Goal: Task Accomplishment & Management: Manage account settings

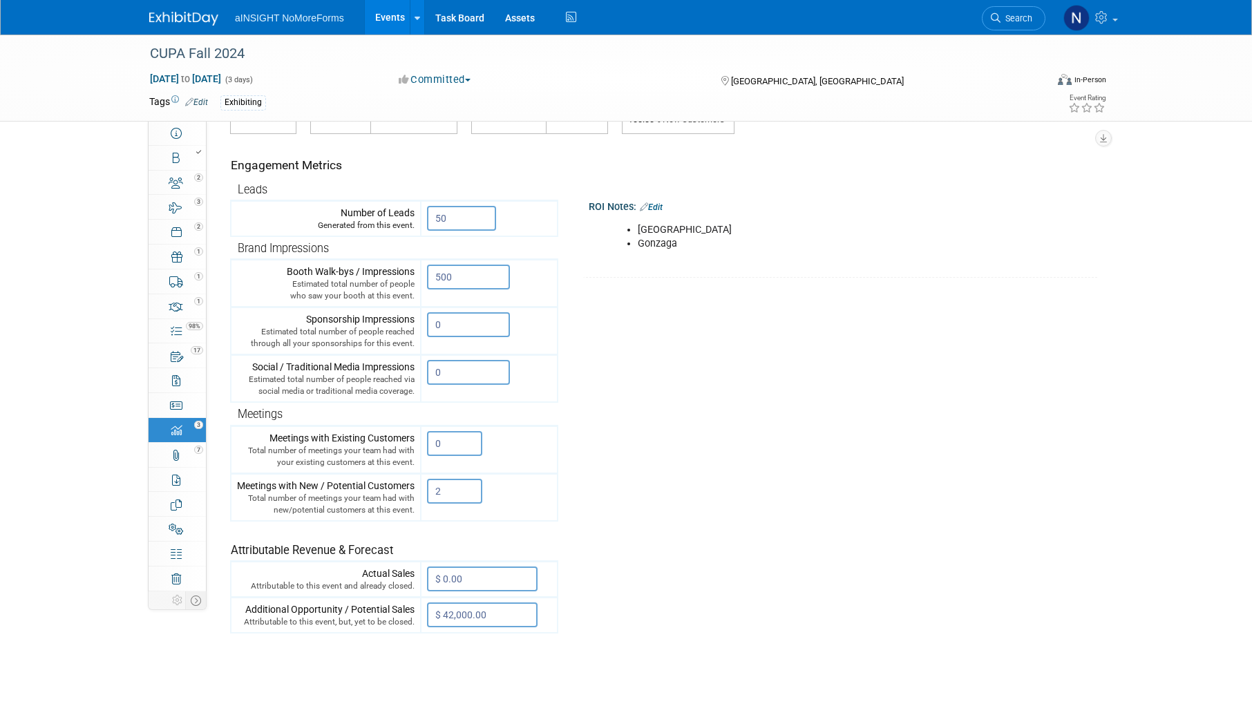
click at [378, 15] on link "Events" at bounding box center [390, 17] width 50 height 35
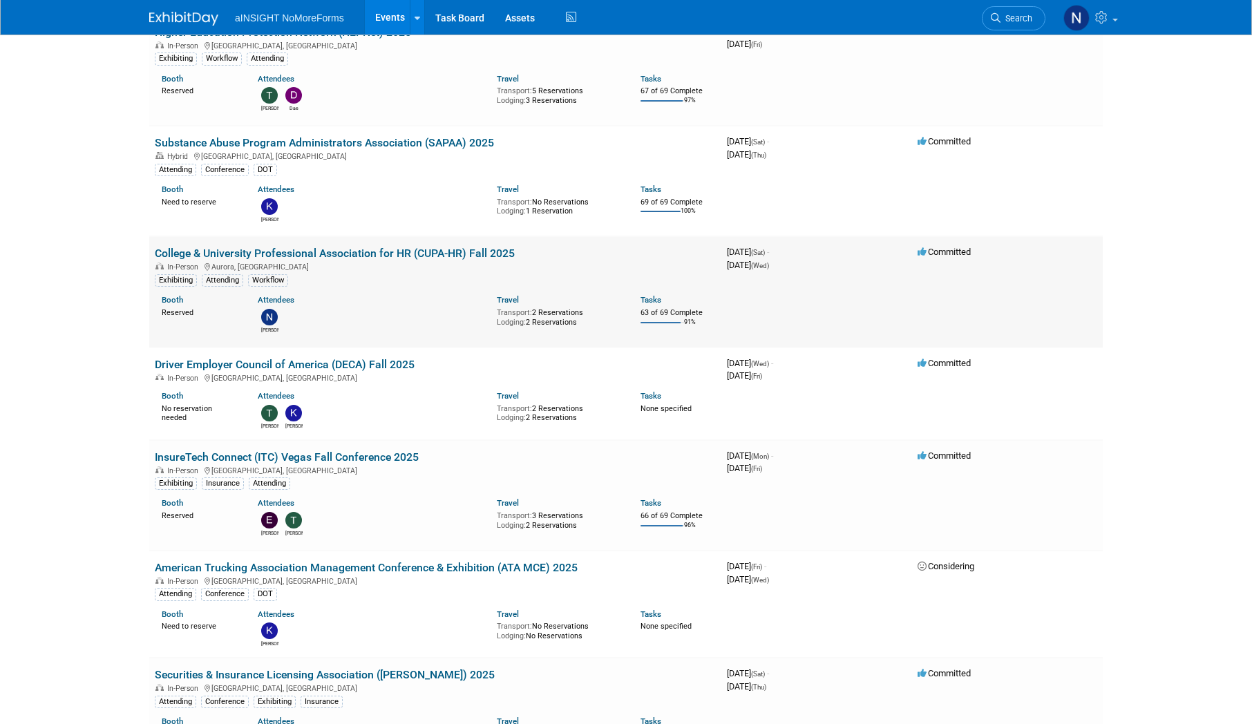
scroll to position [138, 0]
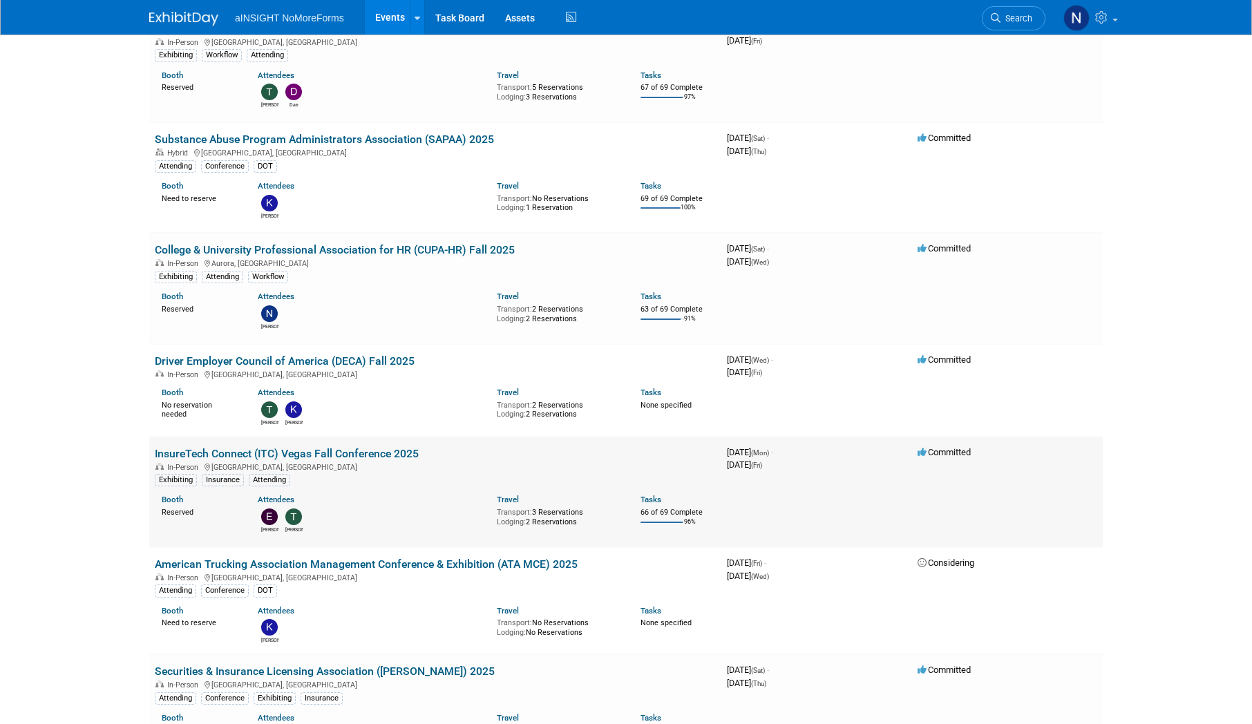
click at [323, 443] on td "InsureTech Connect (ITC) Vegas Fall Conference 2025 In-Person Las Vegas, NV Exh…" at bounding box center [435, 492] width 572 height 111
click at [323, 454] on link "InsureTech Connect (ITC) Vegas Fall Conference 2025" at bounding box center [287, 453] width 264 height 13
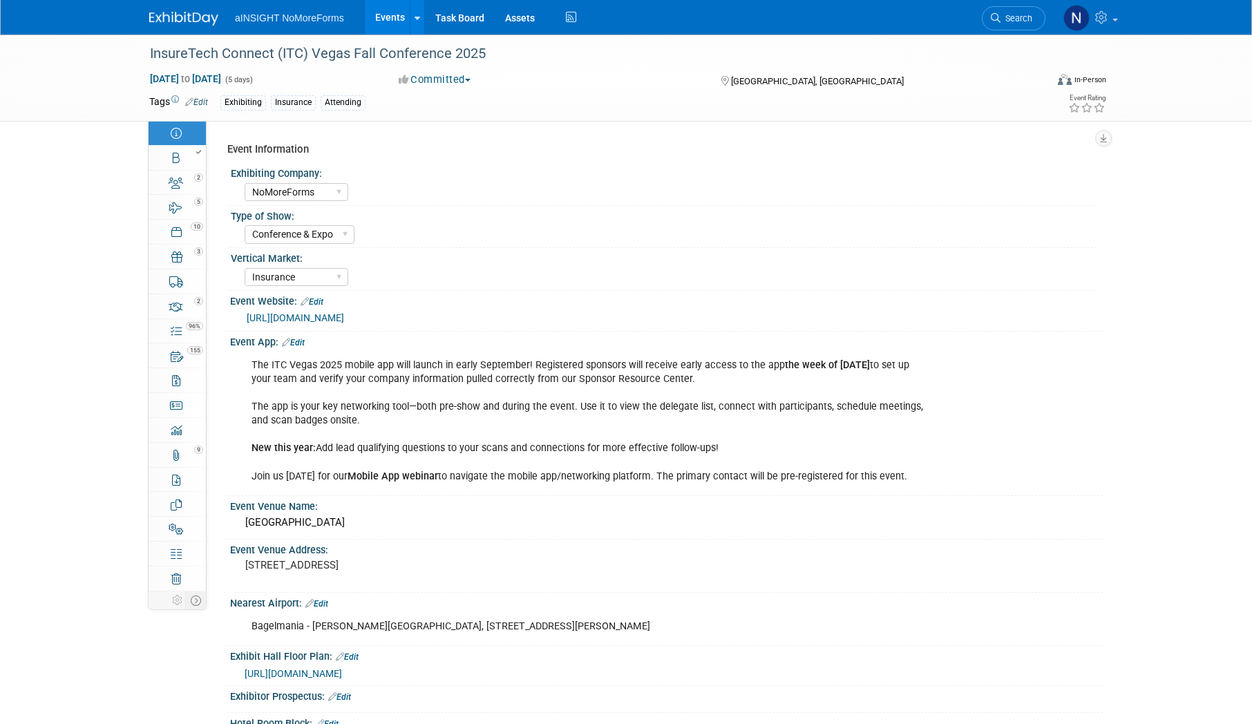
select select "NoMoreForms"
select select "Conference & Expo"
select select "Insurance"
select select "Full Access"
select select "No"
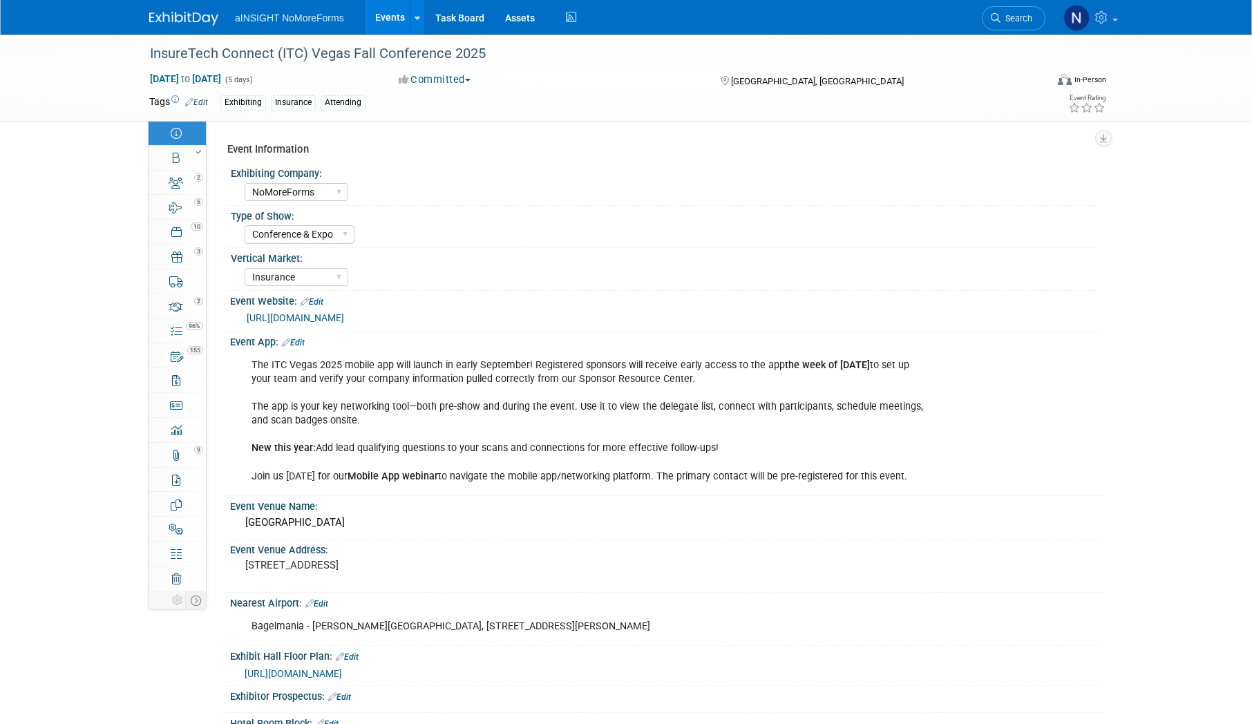
select select "Yes"
select select "No"
click at [177, 162] on icon at bounding box center [176, 158] width 7 height 11
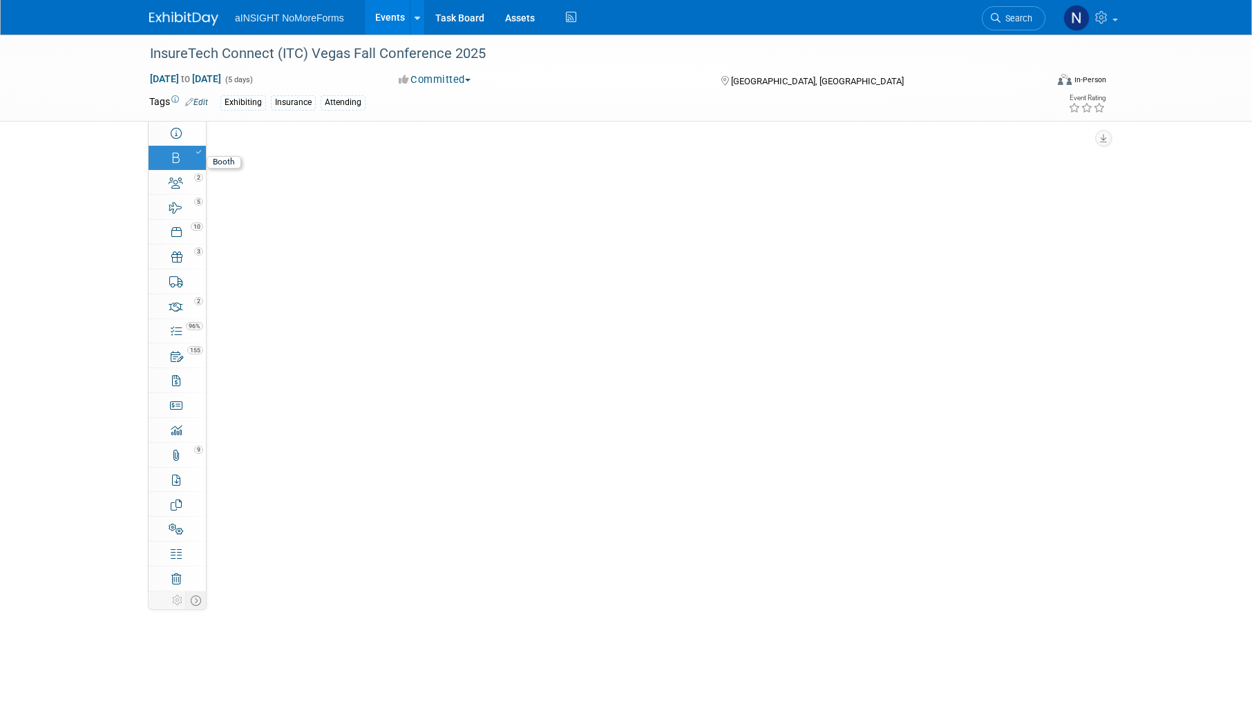
select select "NoMoreForms"
select select "AE Enterprise Insurance"
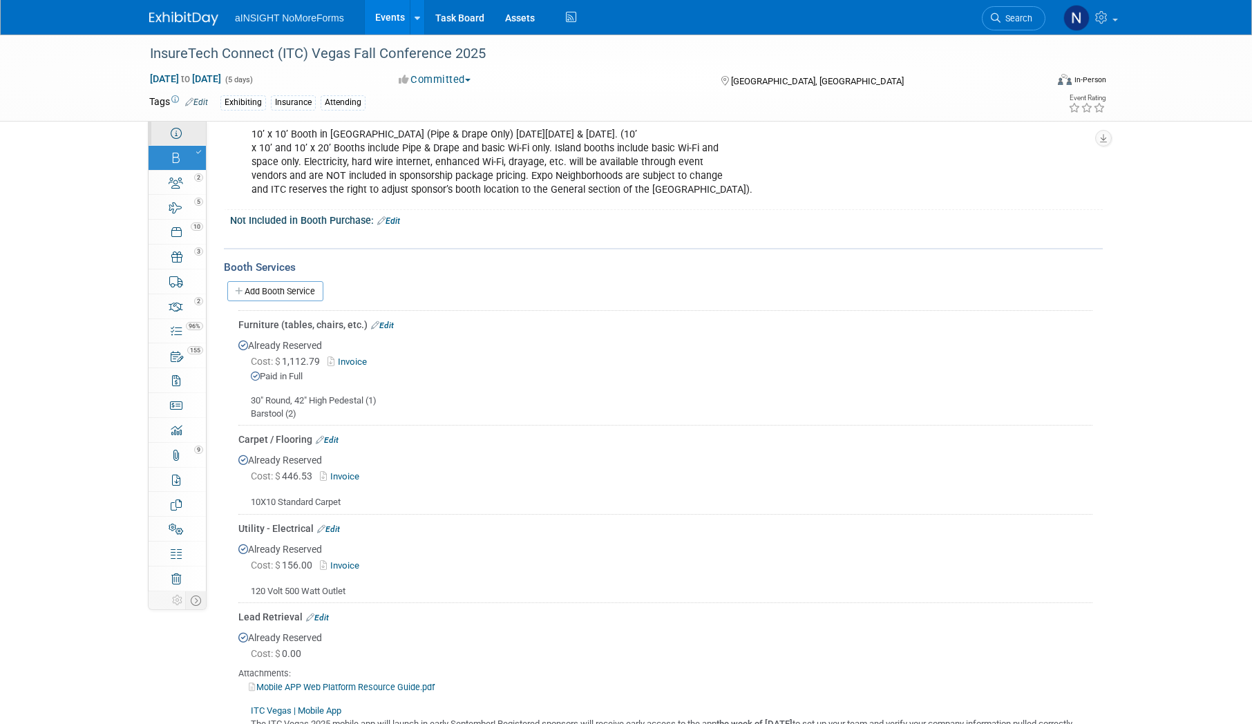
scroll to position [553, 0]
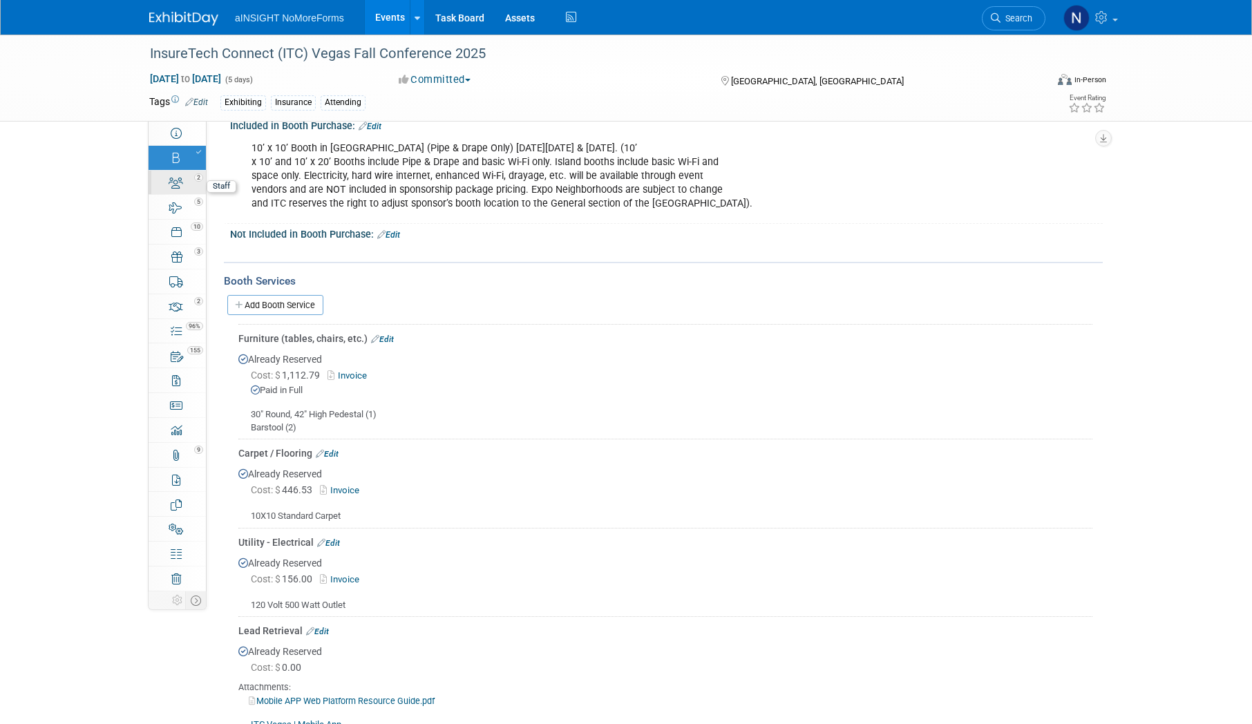
click at [173, 180] on div "2" at bounding box center [181, 177] width 47 height 10
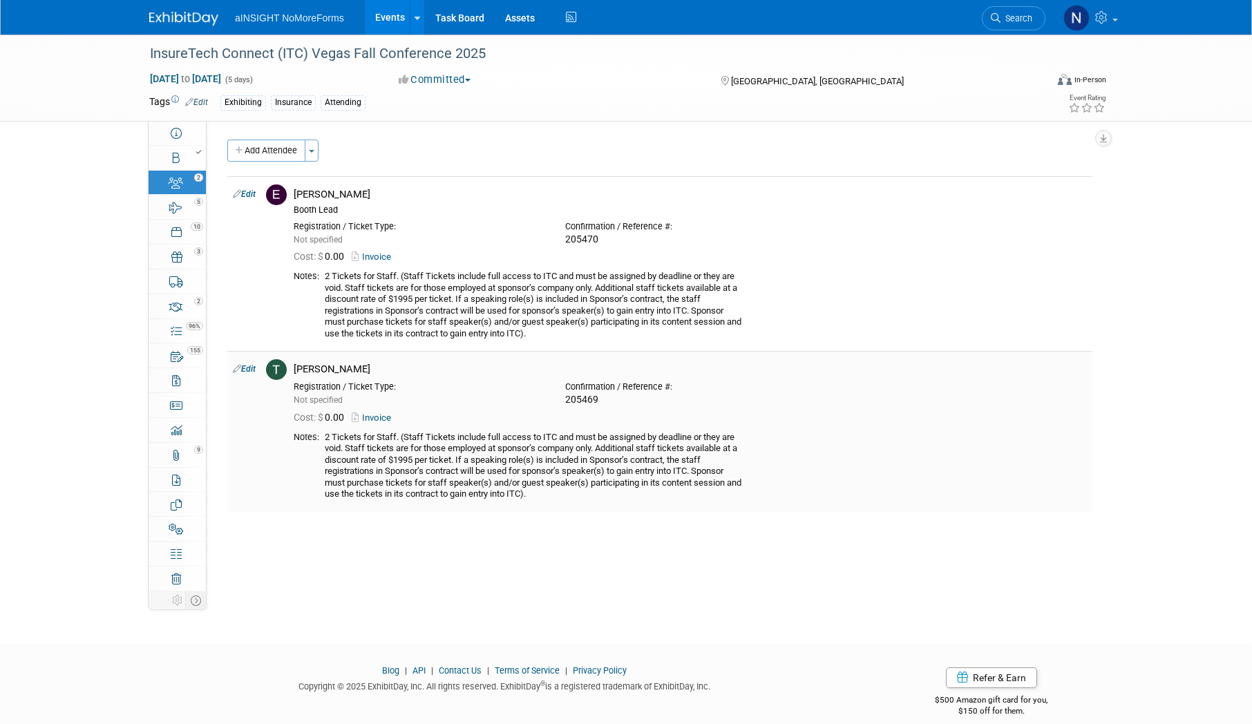
click at [383, 413] on link "Invoice" at bounding box center [374, 417] width 45 height 10
click at [408, 12] on link "Events" at bounding box center [390, 17] width 50 height 35
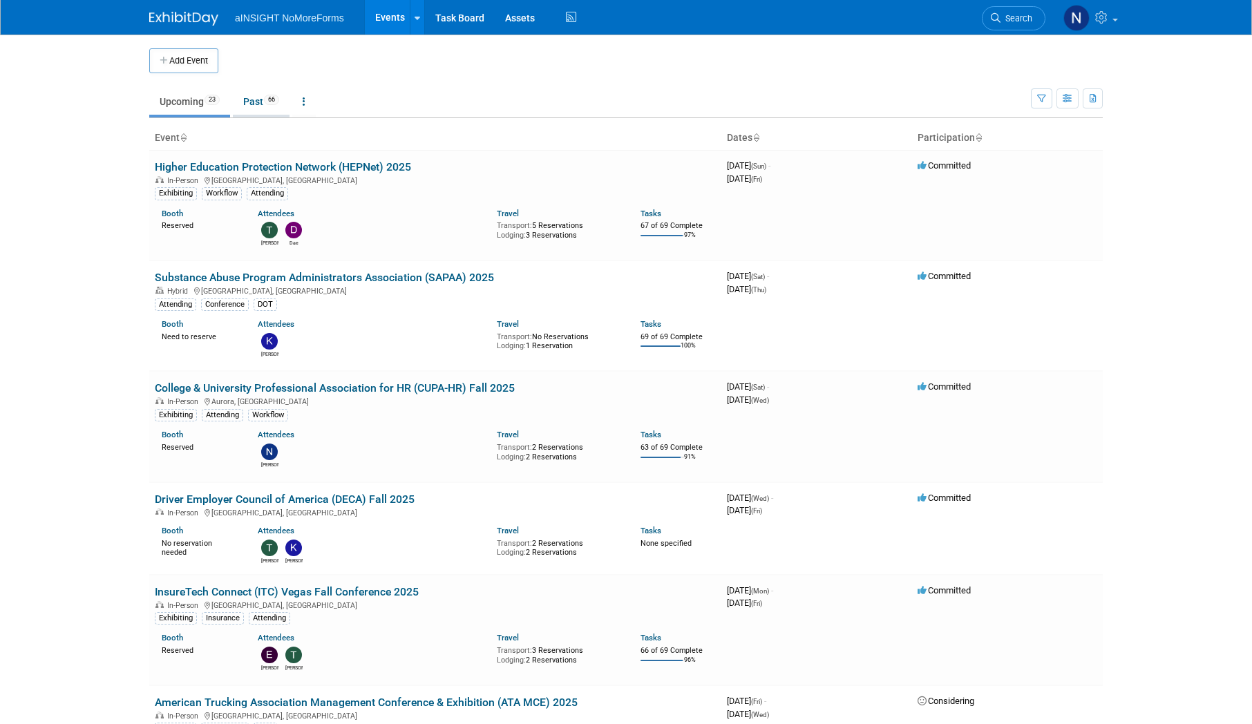
click at [267, 97] on link "Past 66" at bounding box center [261, 101] width 57 height 26
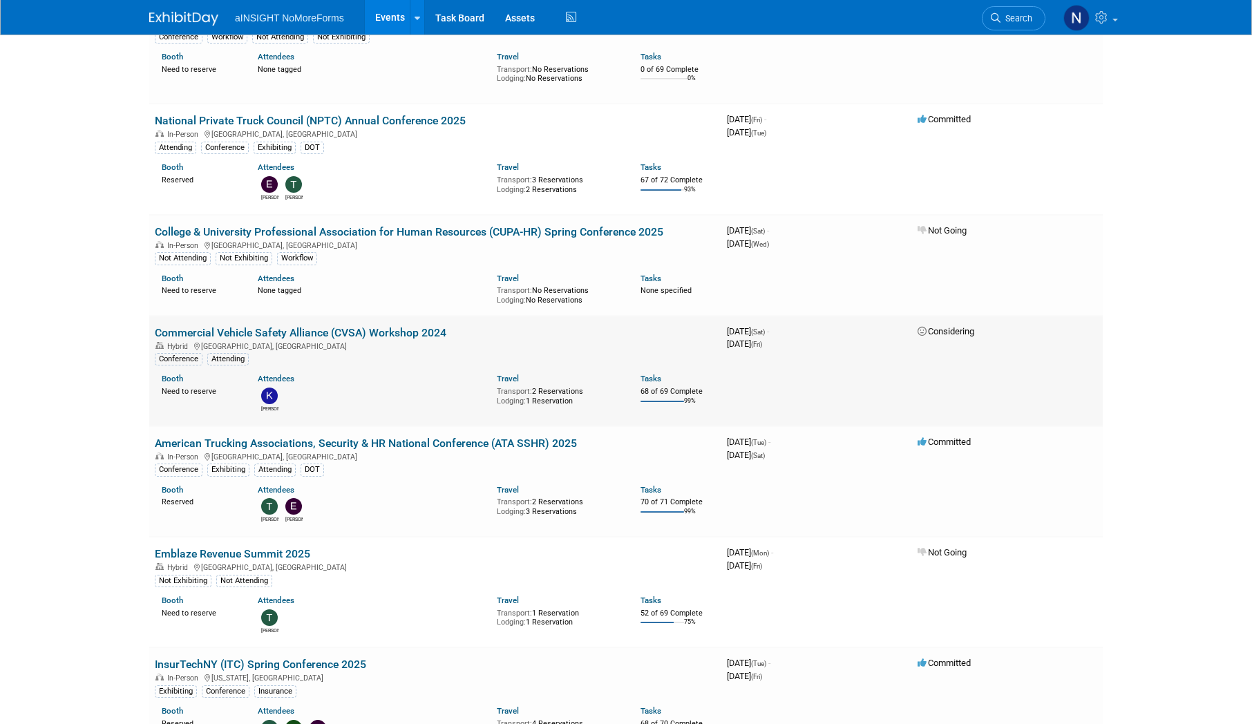
scroll to position [829, 0]
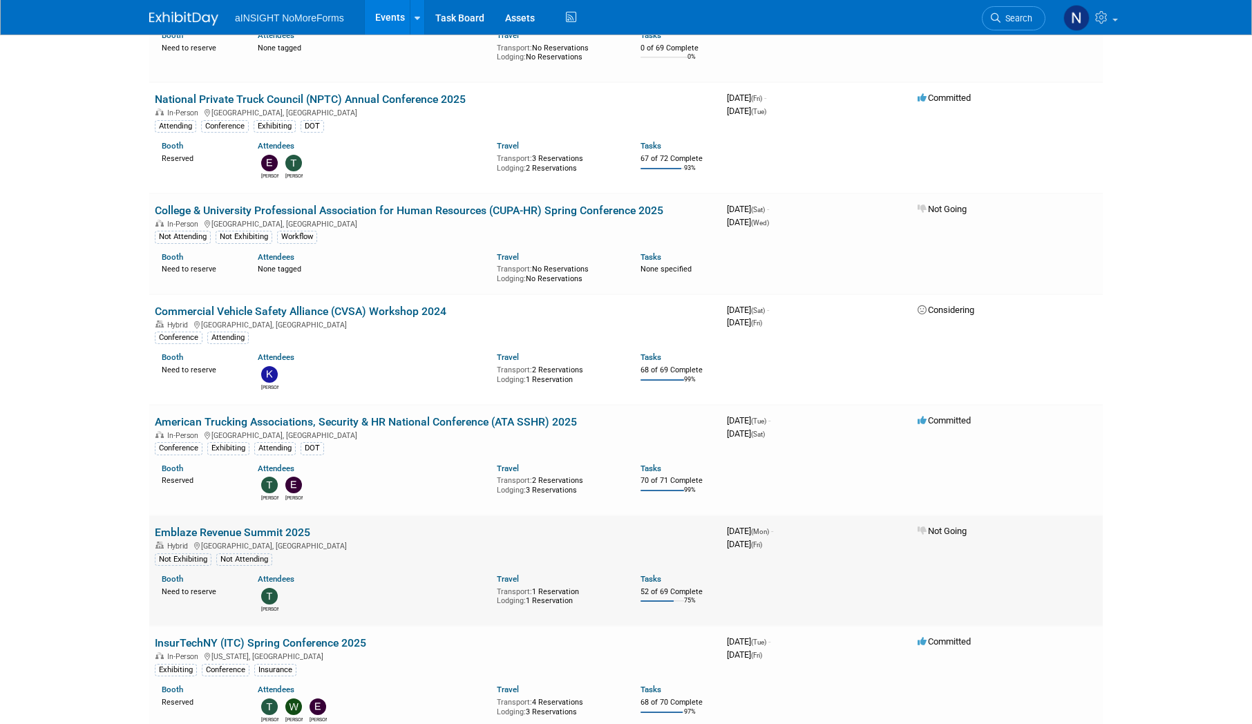
click at [207, 527] on link "Emblaze Revenue Summit 2025" at bounding box center [232, 532] width 155 height 13
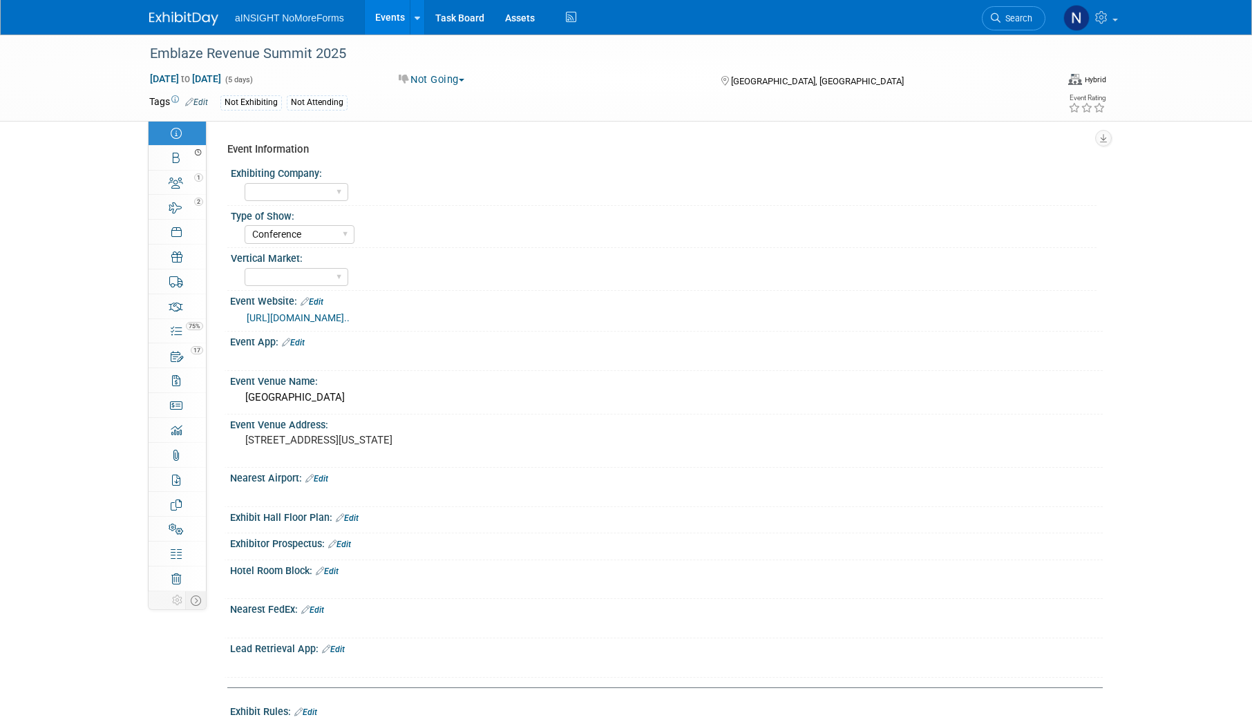
select select "Conference"
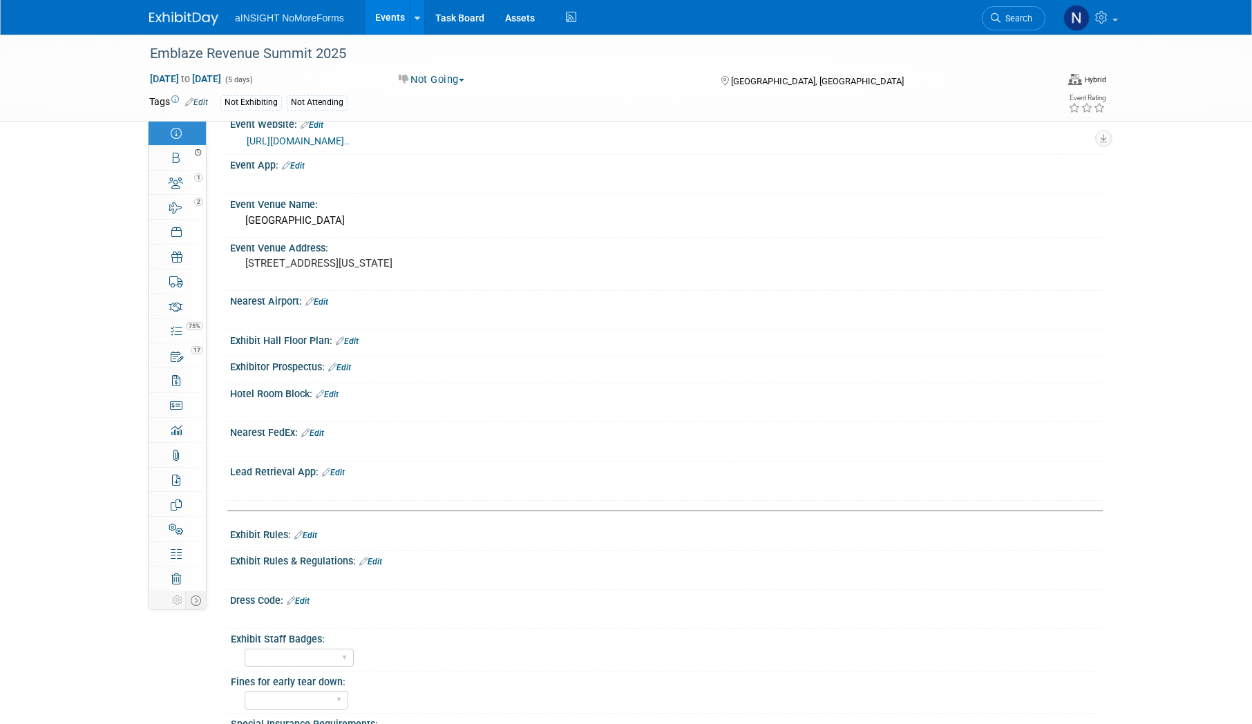
scroll to position [69, 0]
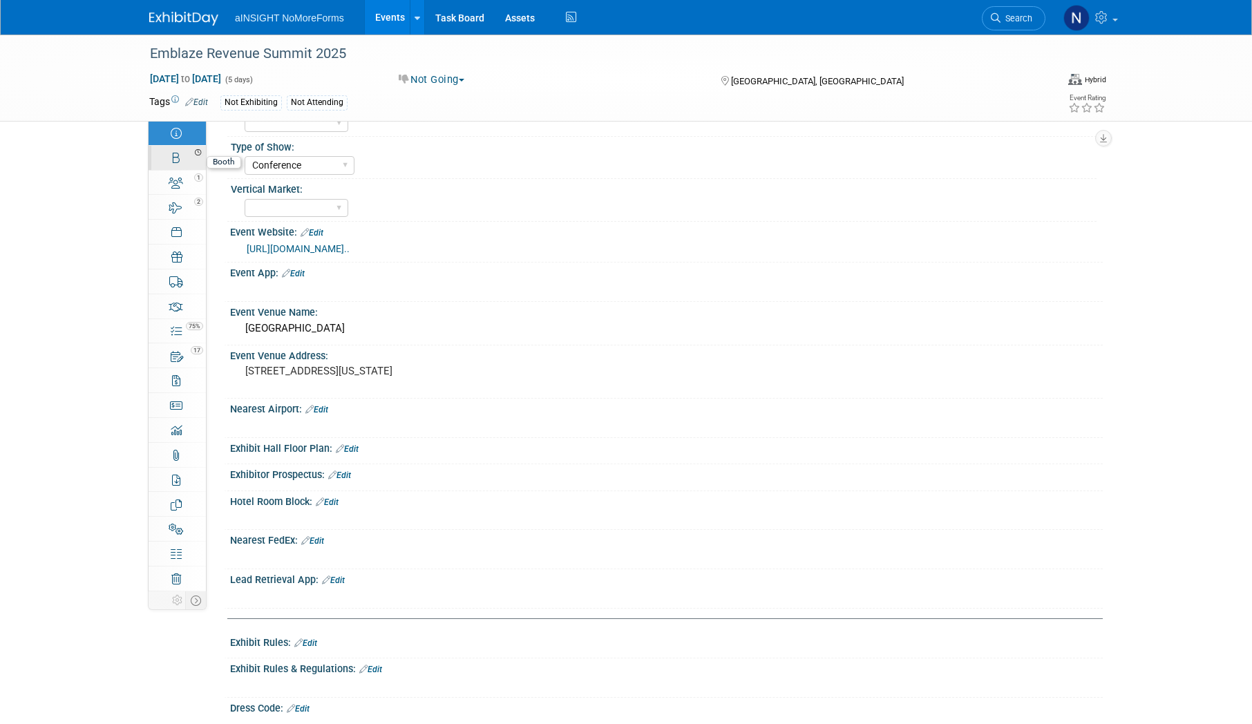
click at [195, 155] on icon at bounding box center [198, 152] width 6 height 6
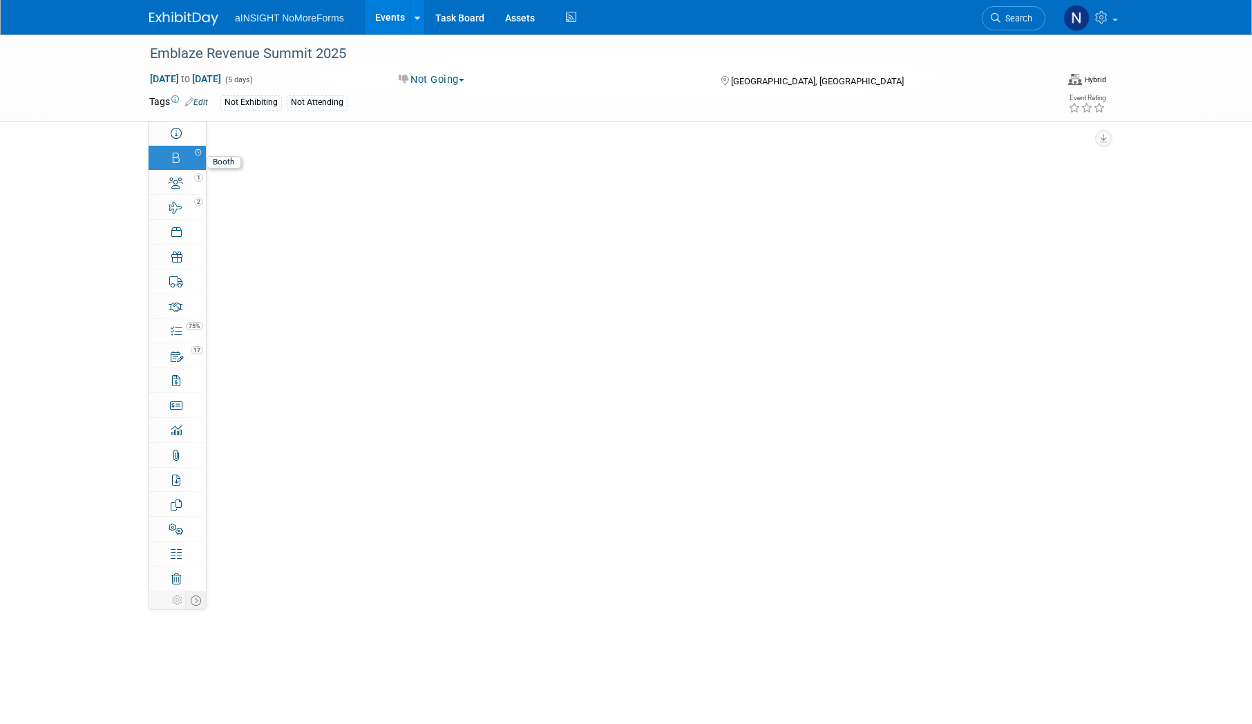
scroll to position [0, 0]
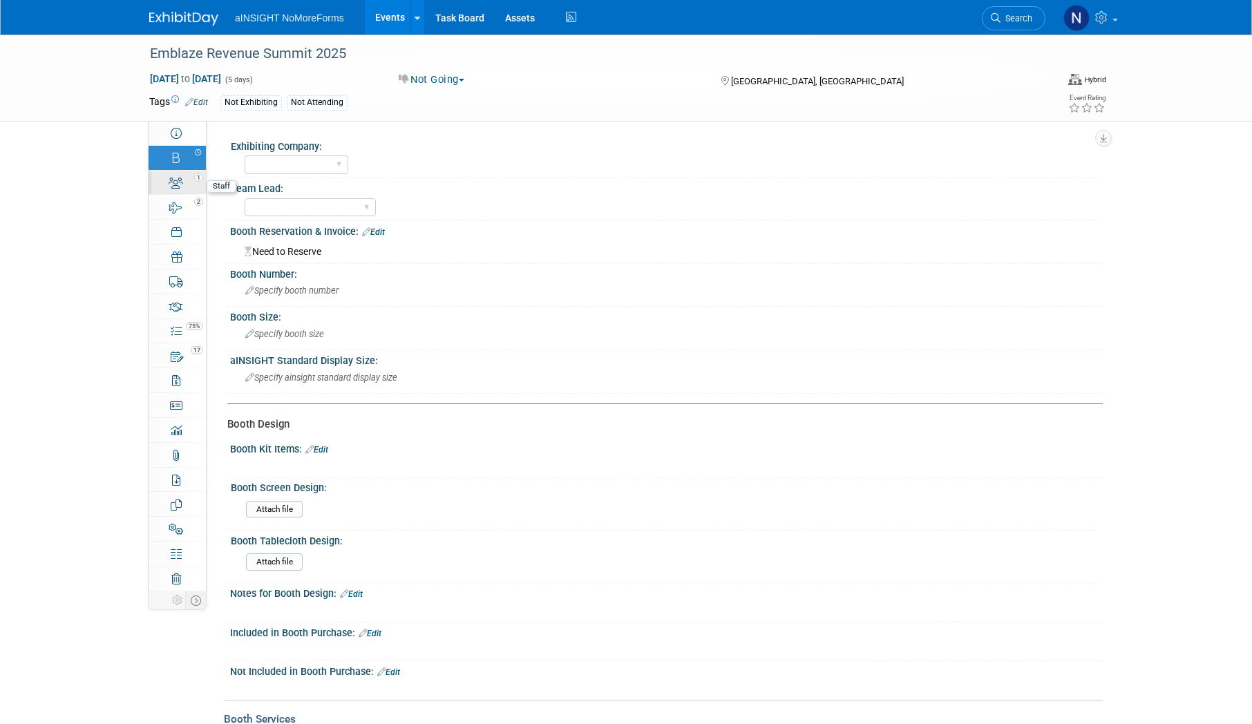
click at [191, 183] on link "1 Staff 1" at bounding box center [177, 183] width 57 height 24
